Goal: Task Accomplishment & Management: Use online tool/utility

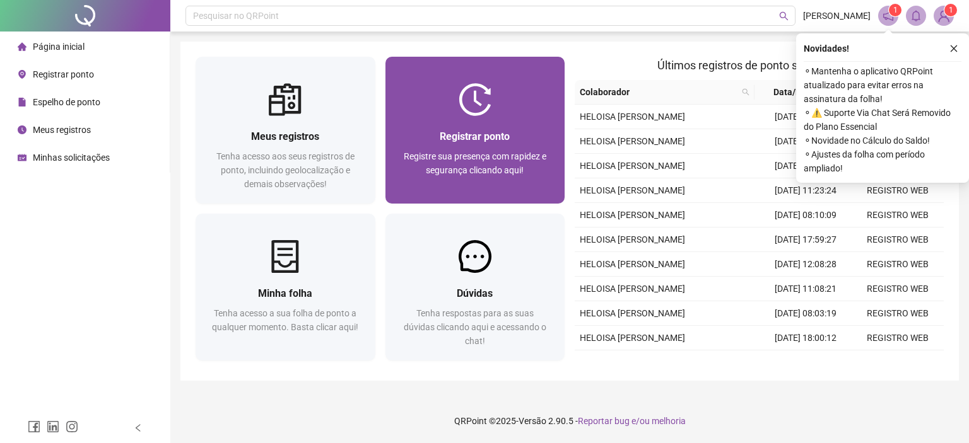
click at [472, 126] on div "Registrar ponto Registre sua presença com rapidez e segurança clicando aqui!" at bounding box center [475, 160] width 180 height 88
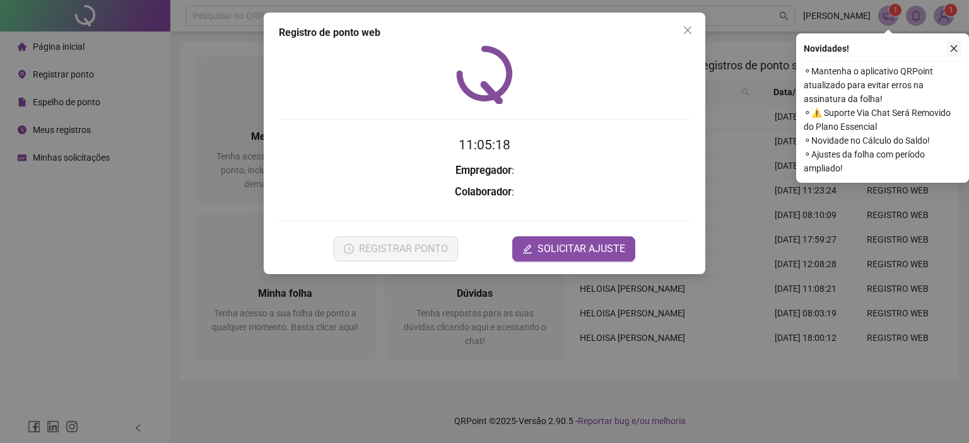
click at [954, 49] on icon "close" at bounding box center [954, 48] width 7 height 7
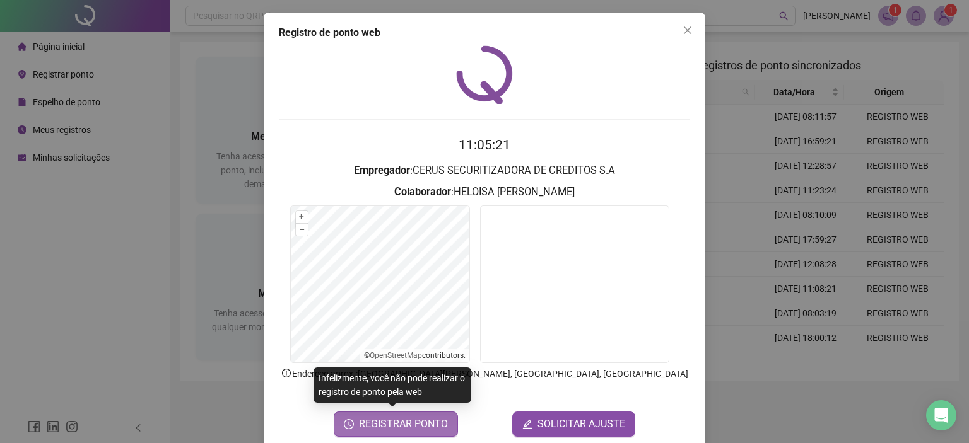
click at [387, 427] on span "REGISTRAR PONTO" at bounding box center [403, 424] width 89 height 15
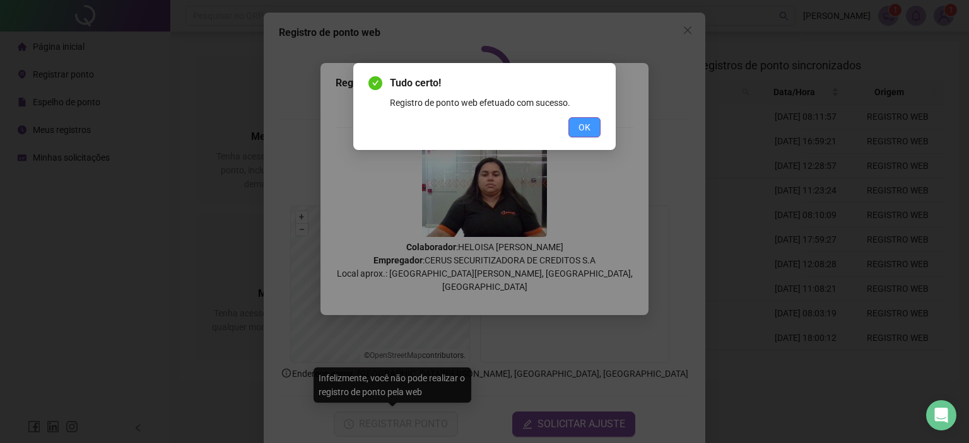
click at [589, 127] on span "OK" at bounding box center [584, 127] width 12 height 14
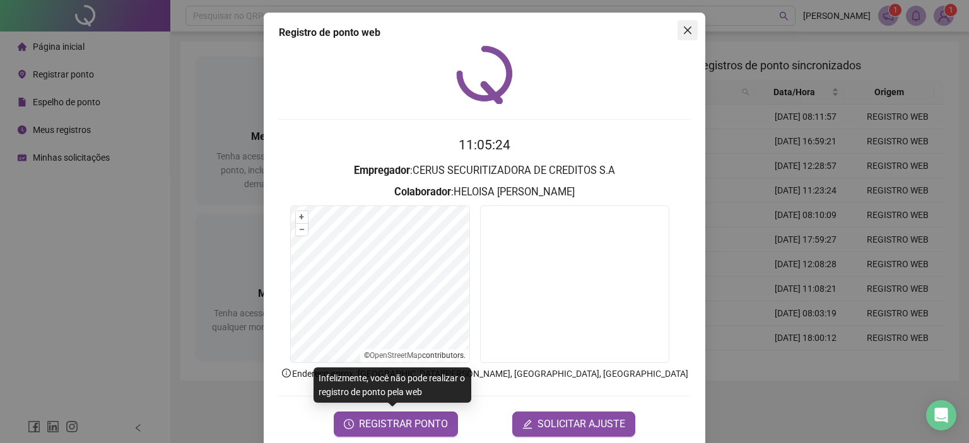
click at [684, 30] on icon "close" at bounding box center [688, 30] width 10 height 10
